Goal: Information Seeking & Learning: Learn about a topic

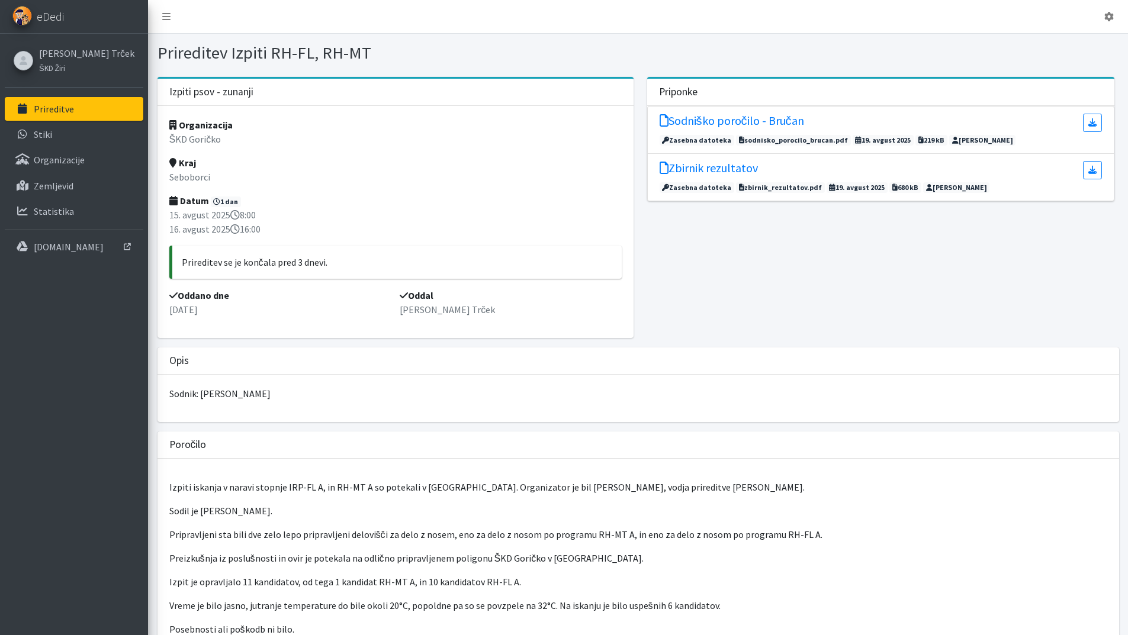
click at [88, 112] on link "Prireditve" at bounding box center [74, 109] width 139 height 24
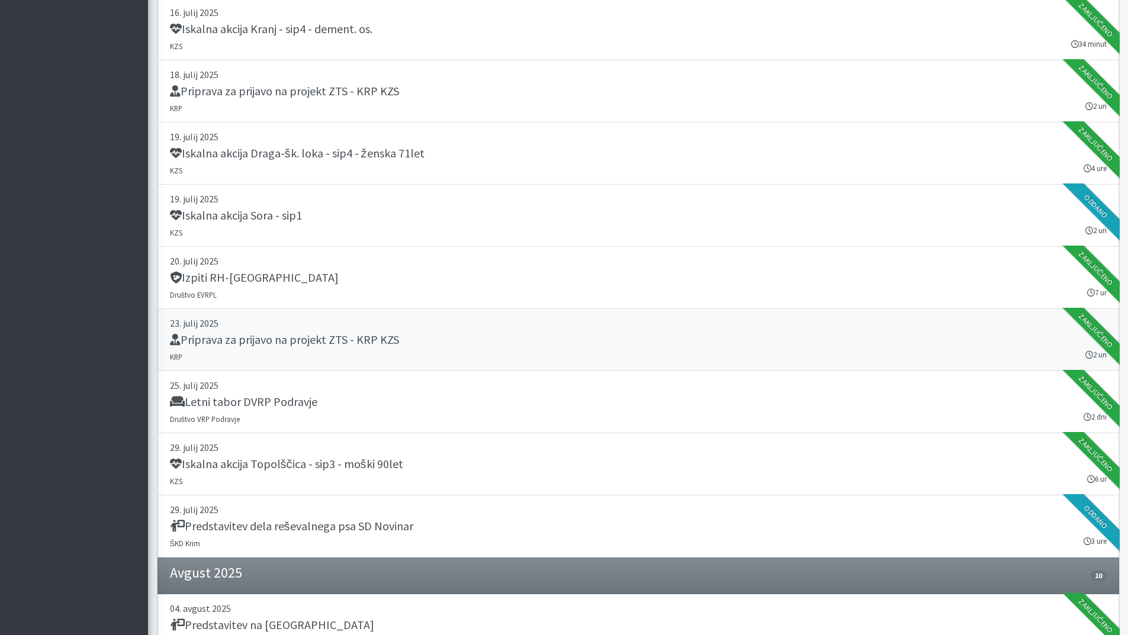
scroll to position [1066, 0]
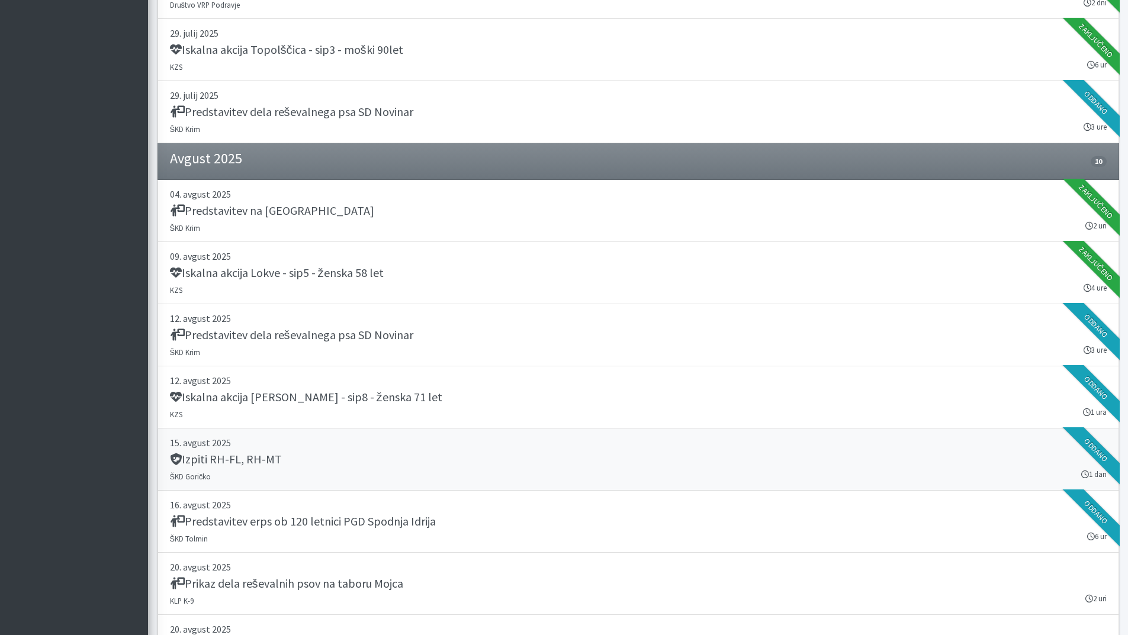
click at [394, 446] on p "15. avgust 2025" at bounding box center [638, 443] width 937 height 14
